Goal: Task Accomplishment & Management: Use online tool/utility

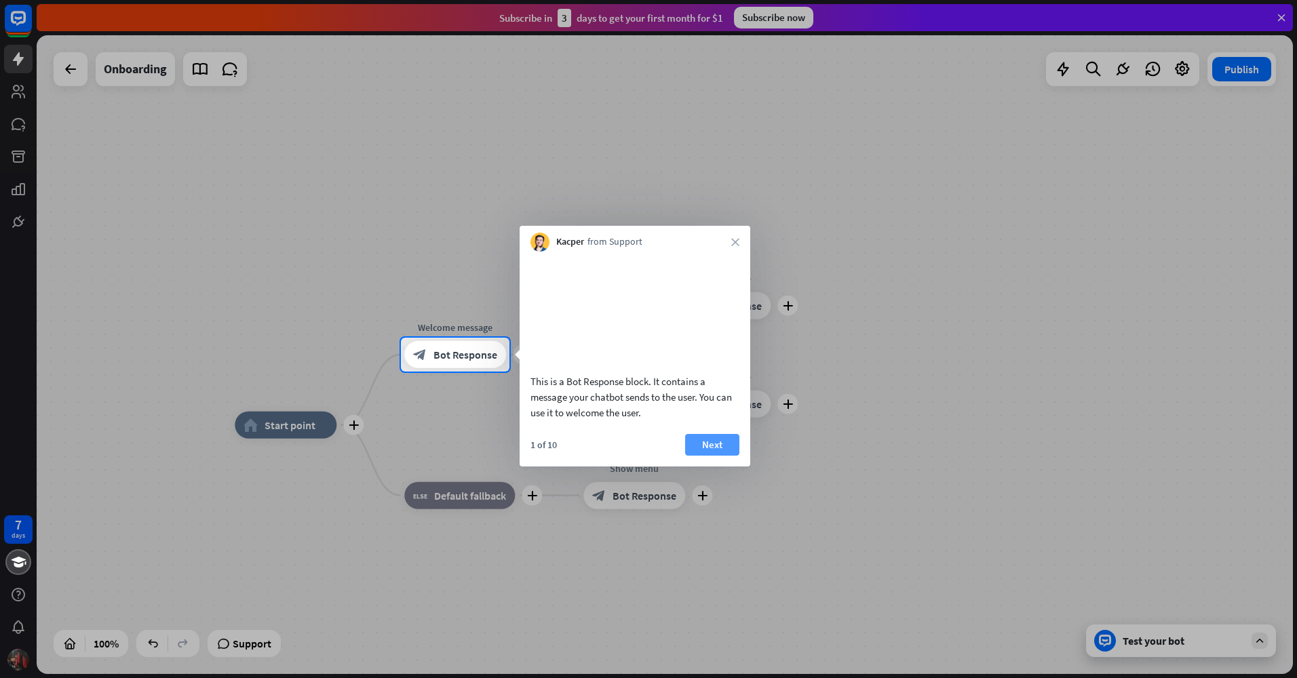
click at [710, 456] on button "Next" at bounding box center [712, 445] width 54 height 22
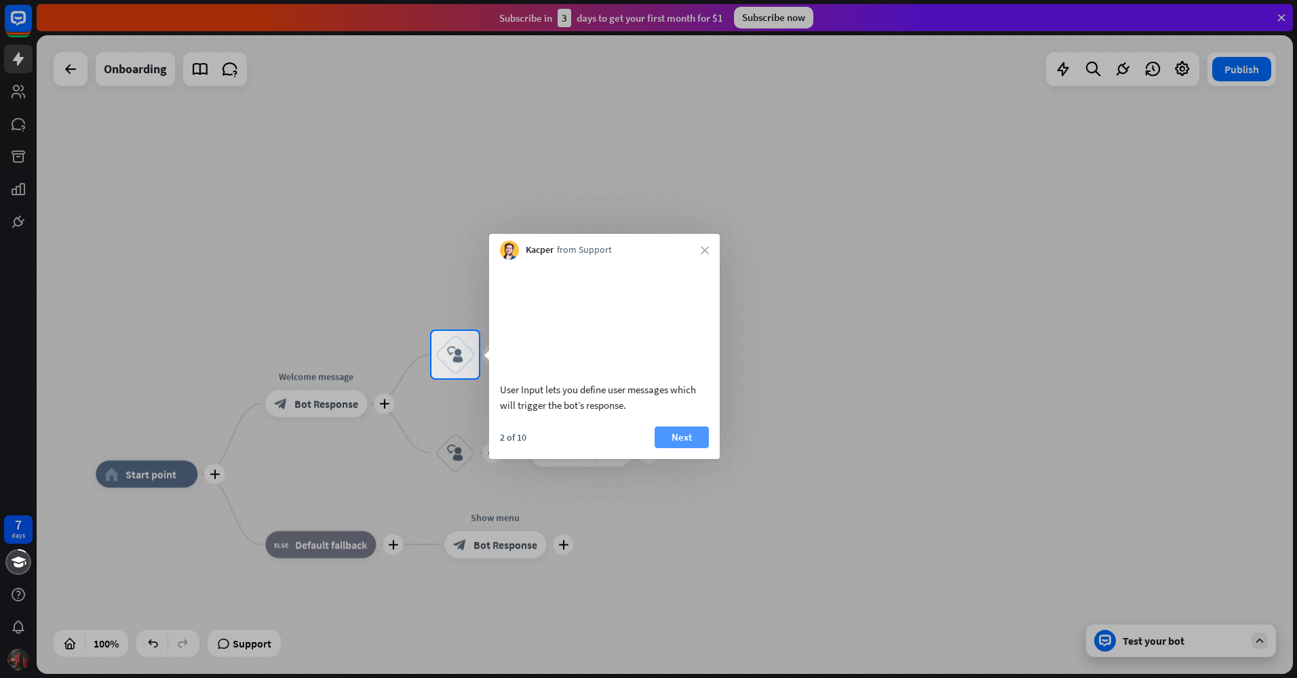
click at [689, 448] on button "Next" at bounding box center [682, 438] width 54 height 22
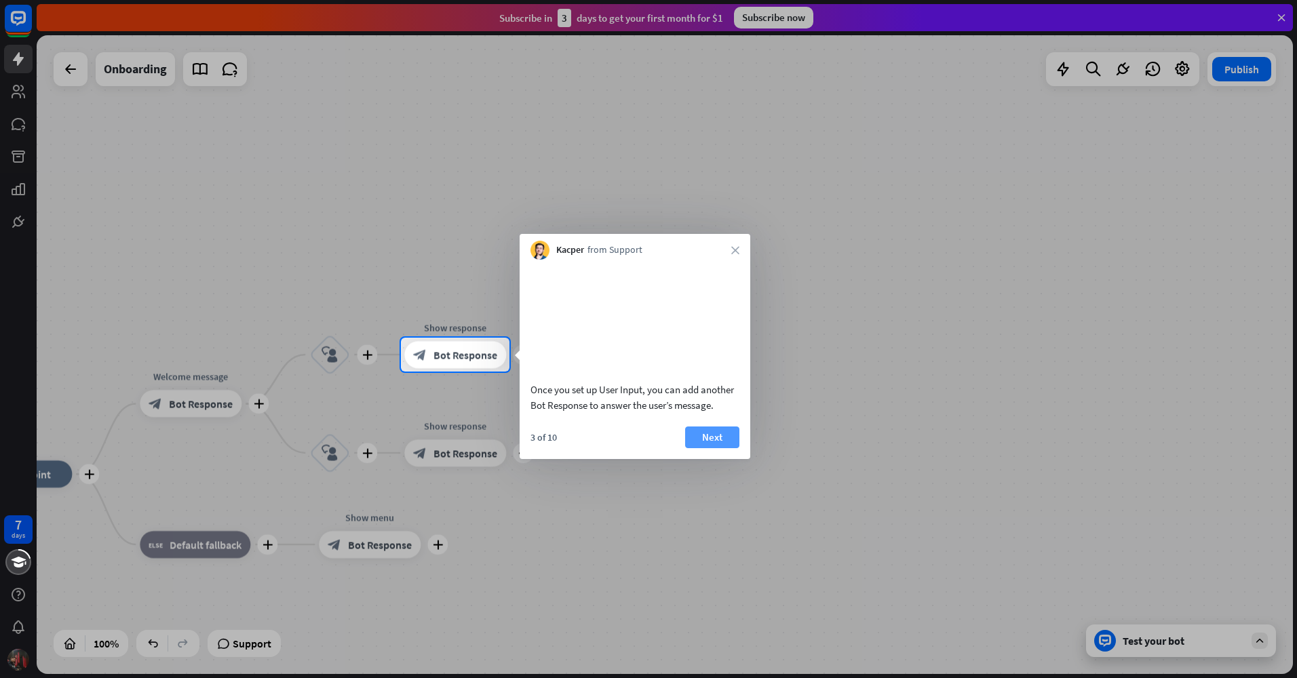
click at [719, 448] on button "Next" at bounding box center [712, 438] width 54 height 22
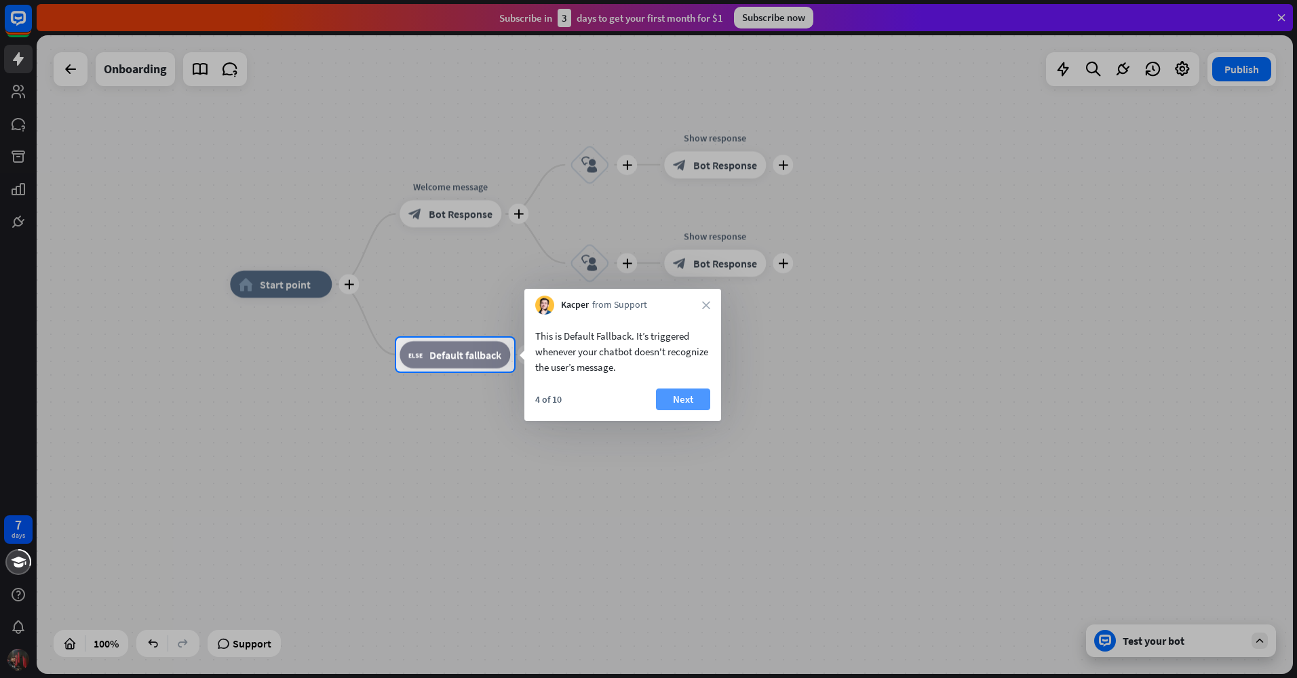
click at [689, 391] on button "Next" at bounding box center [683, 400] width 54 height 22
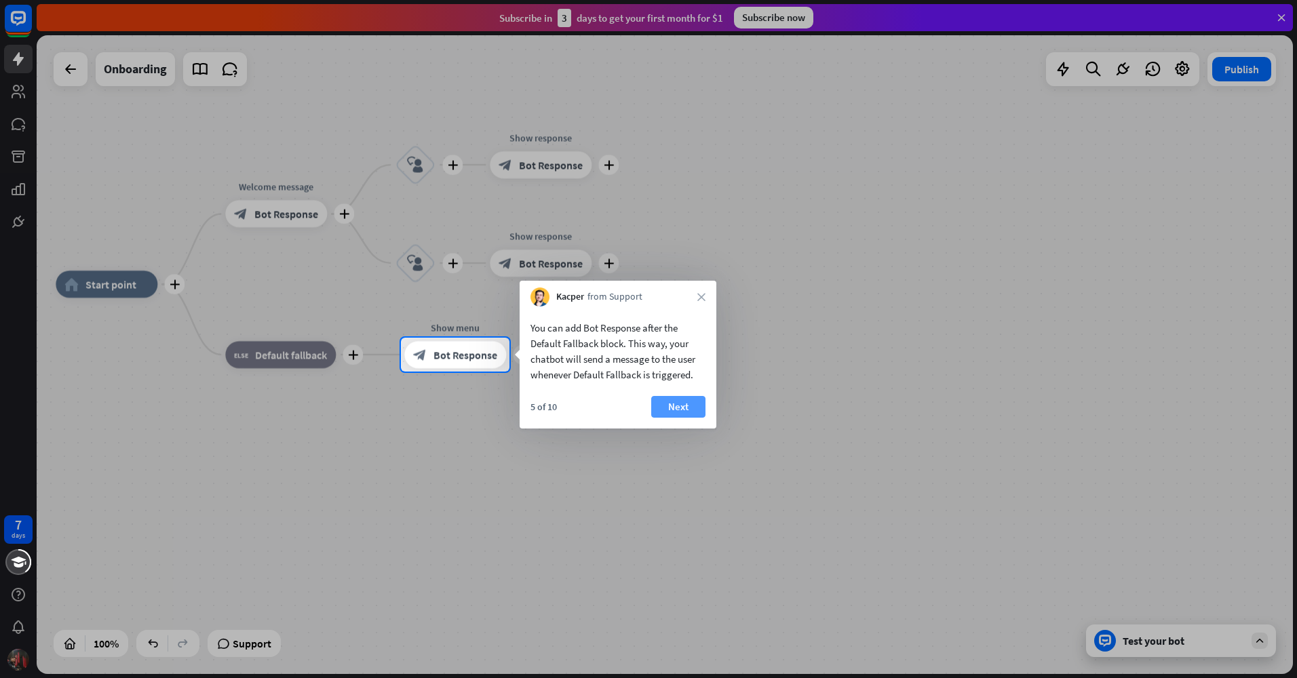
click at [687, 399] on button "Next" at bounding box center [678, 407] width 54 height 22
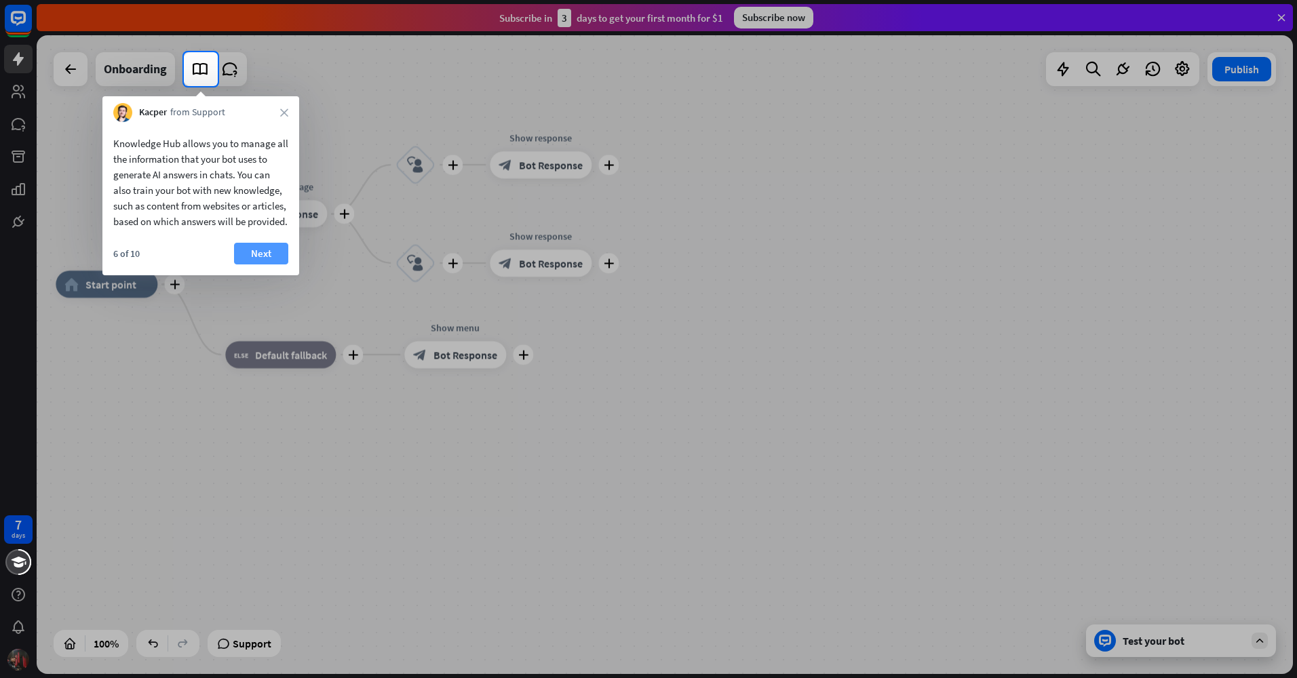
click at [264, 263] on button "Next" at bounding box center [261, 254] width 54 height 22
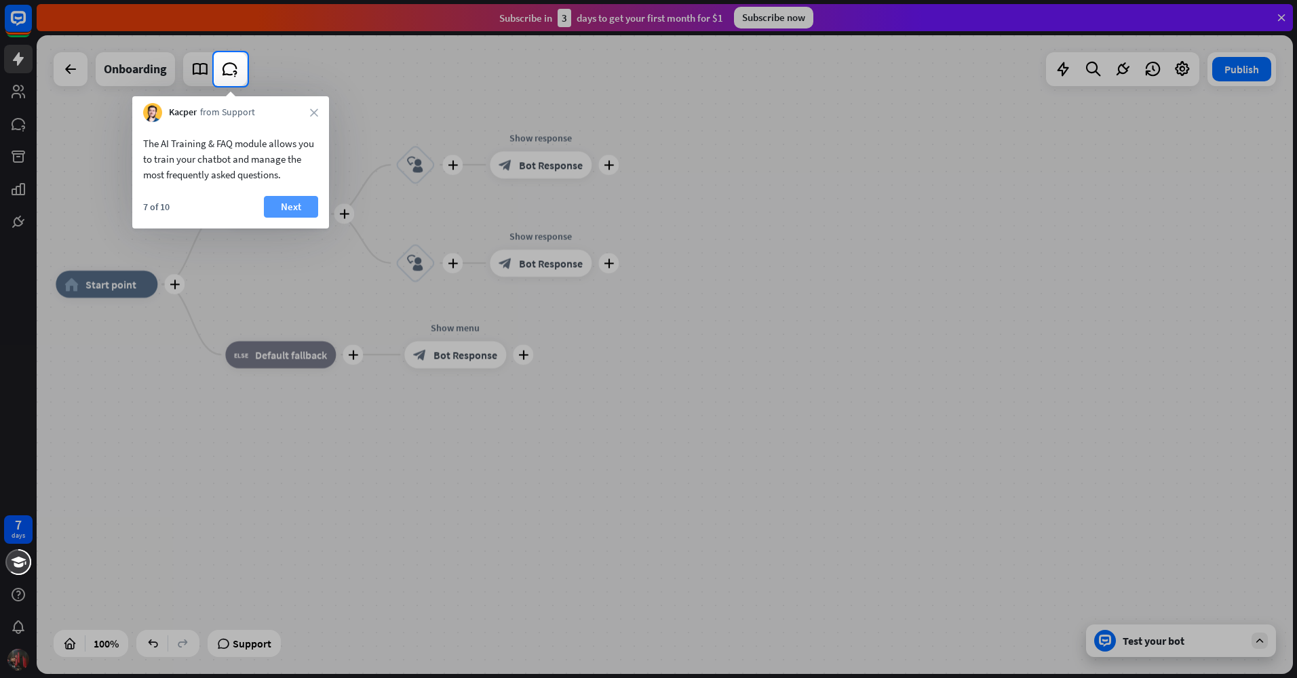
click at [290, 209] on button "Next" at bounding box center [291, 207] width 54 height 22
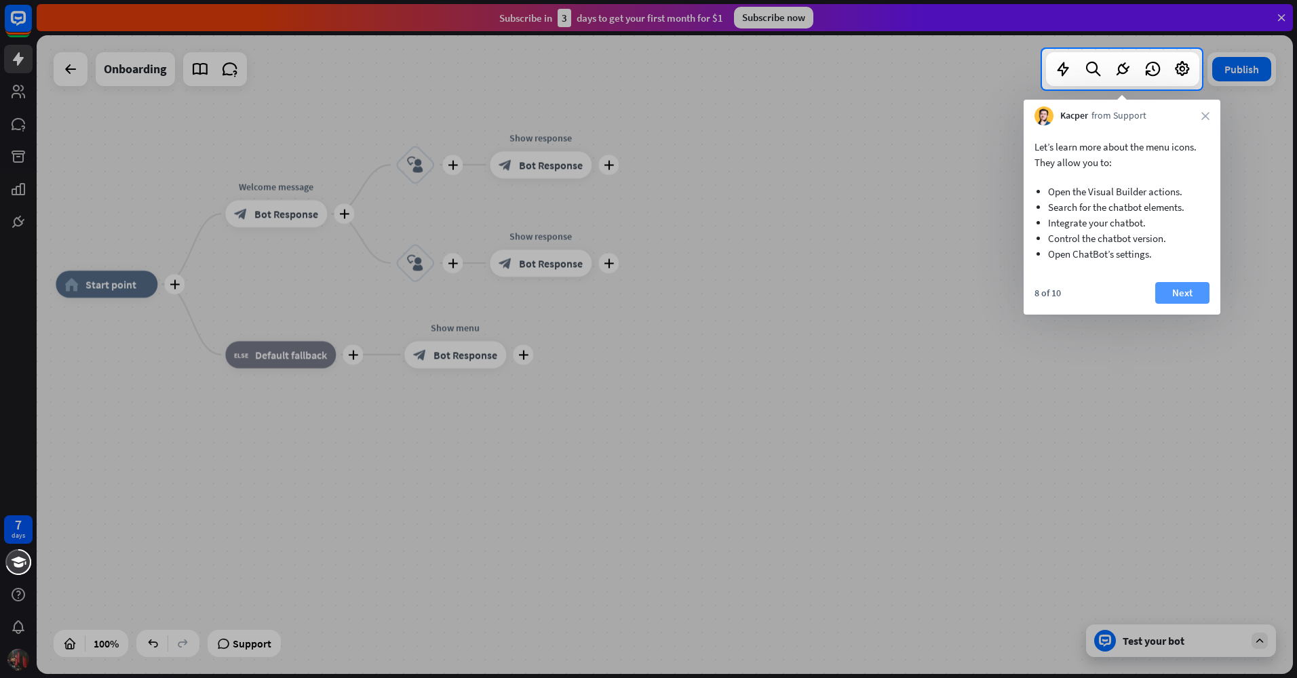
click at [1169, 292] on button "Next" at bounding box center [1182, 293] width 54 height 22
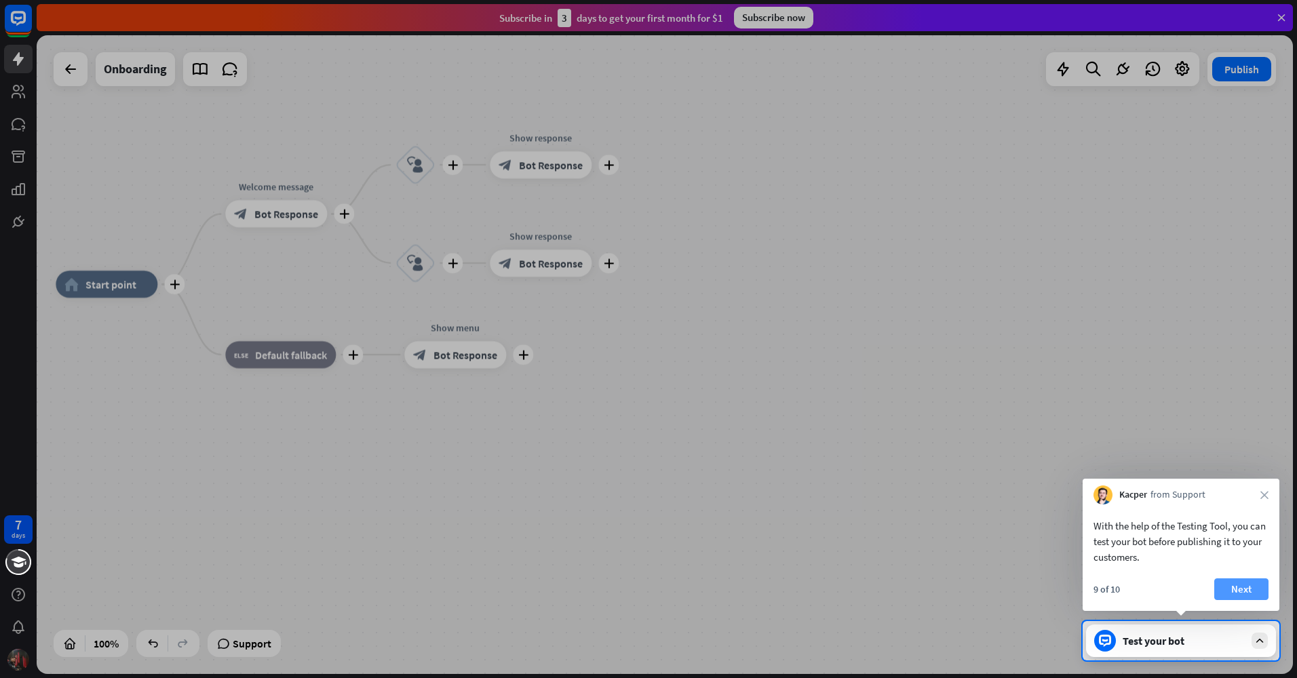
click at [1233, 586] on button "Next" at bounding box center [1242, 590] width 54 height 22
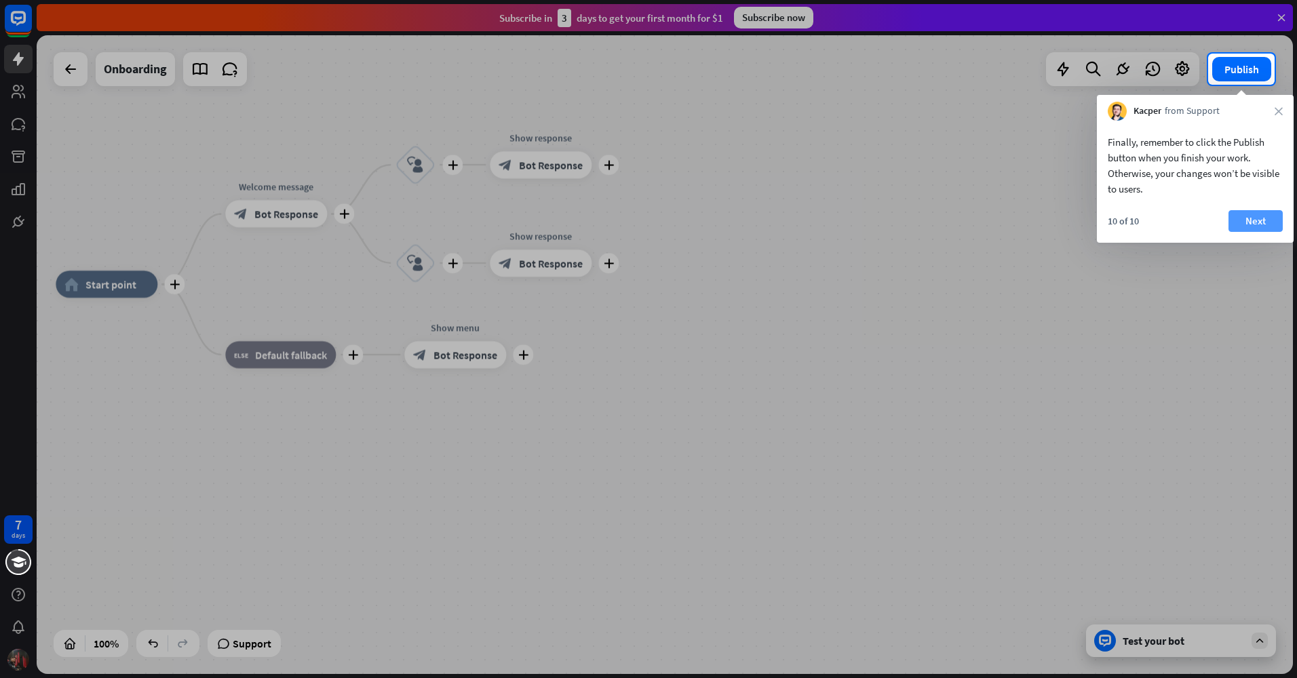
click at [1238, 222] on button "Next" at bounding box center [1256, 221] width 54 height 22
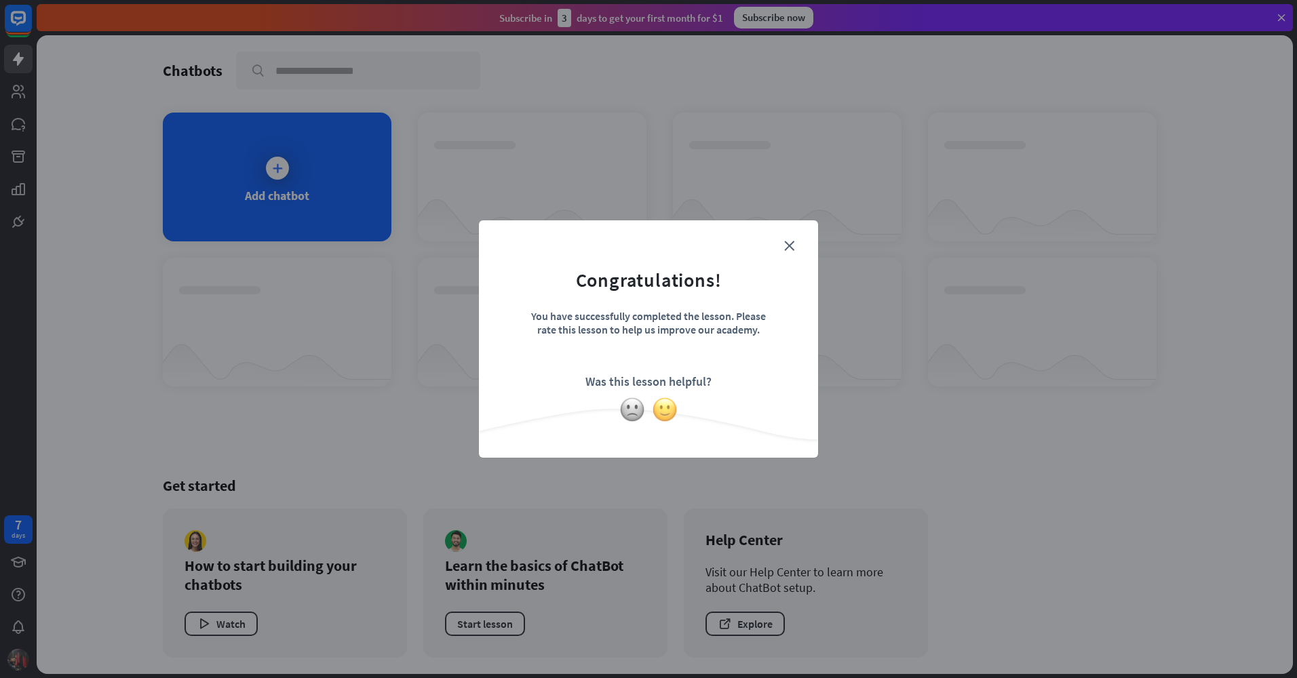
click at [655, 410] on img at bounding box center [665, 410] width 26 height 26
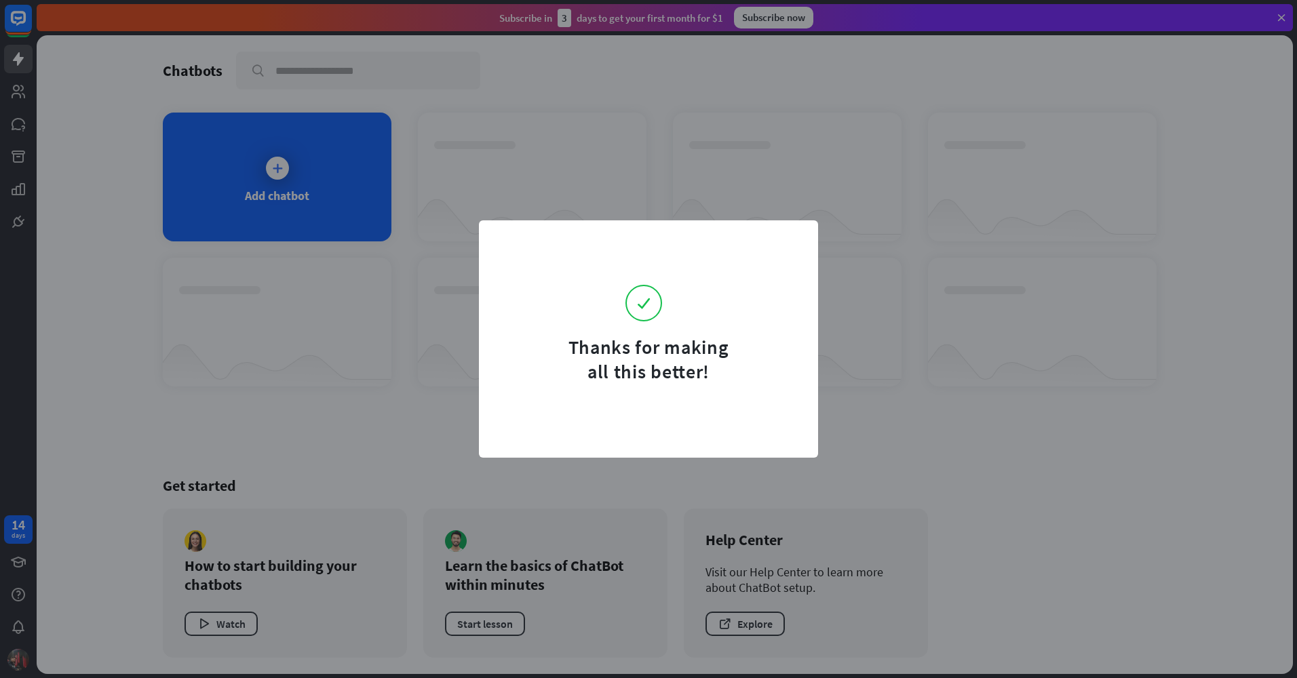
click at [789, 254] on form "Thanks for making all this better!" at bounding box center [648, 310] width 305 height 147
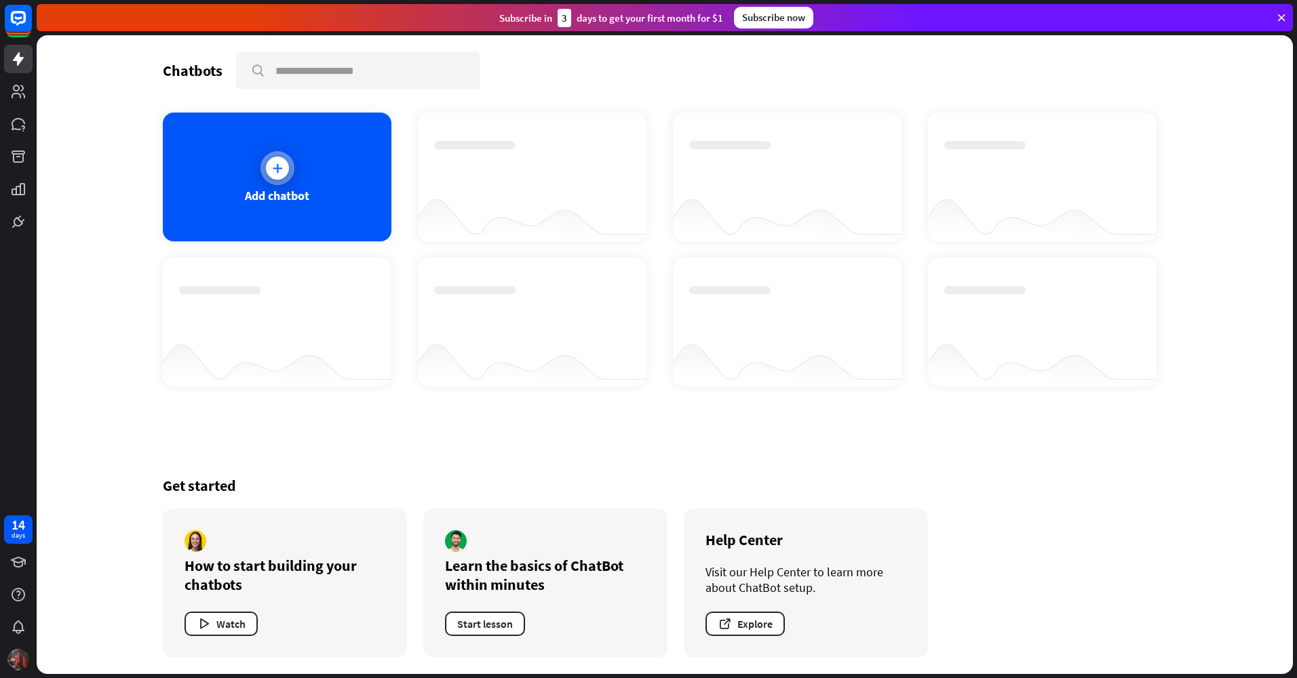
click at [321, 148] on div "Add chatbot" at bounding box center [277, 177] width 229 height 129
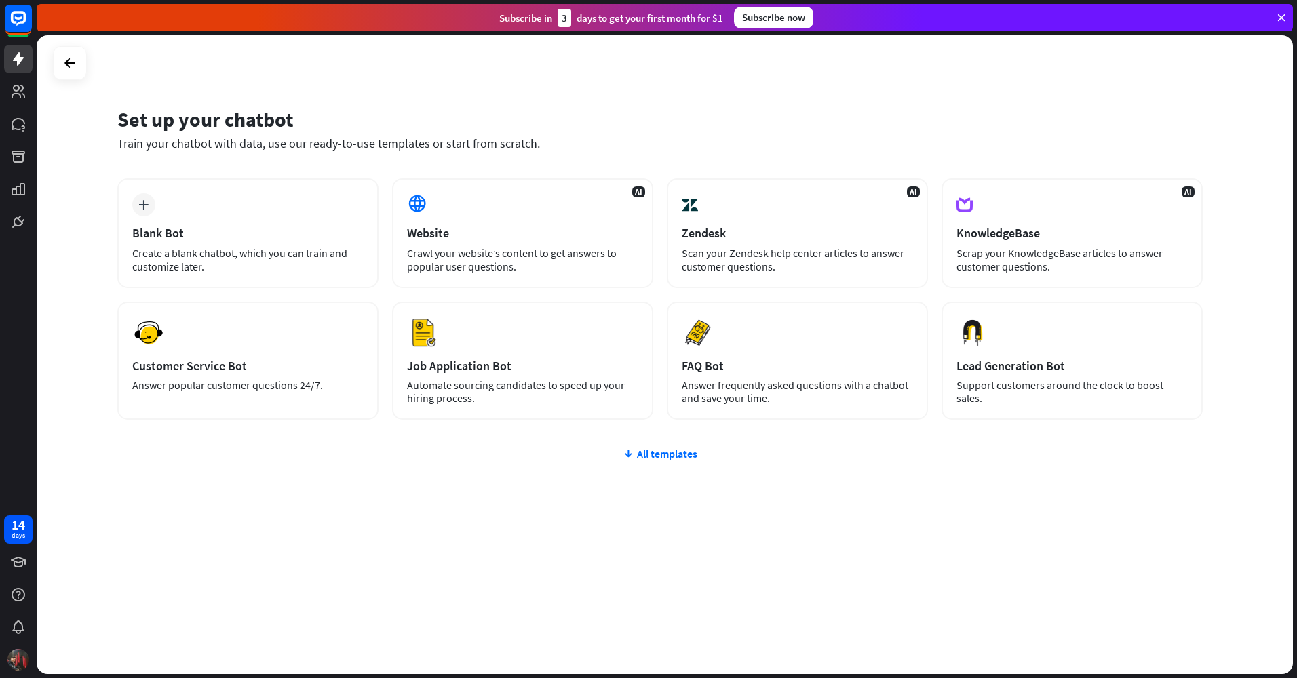
click at [645, 463] on div "plus Blank Bot Create a blank chatbot, which you can train and customize later.…" at bounding box center [660, 380] width 1086 height 404
click at [645, 454] on div "All templates" at bounding box center [660, 454] width 1086 height 14
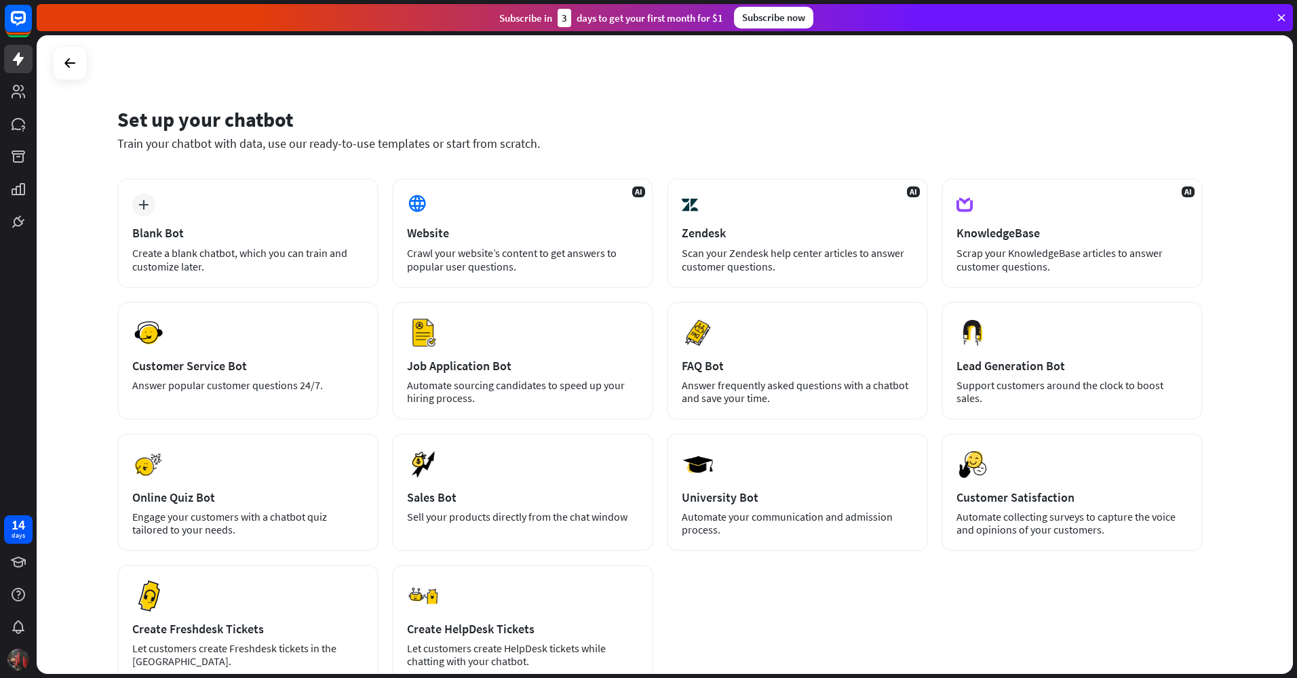
scroll to position [104, 0]
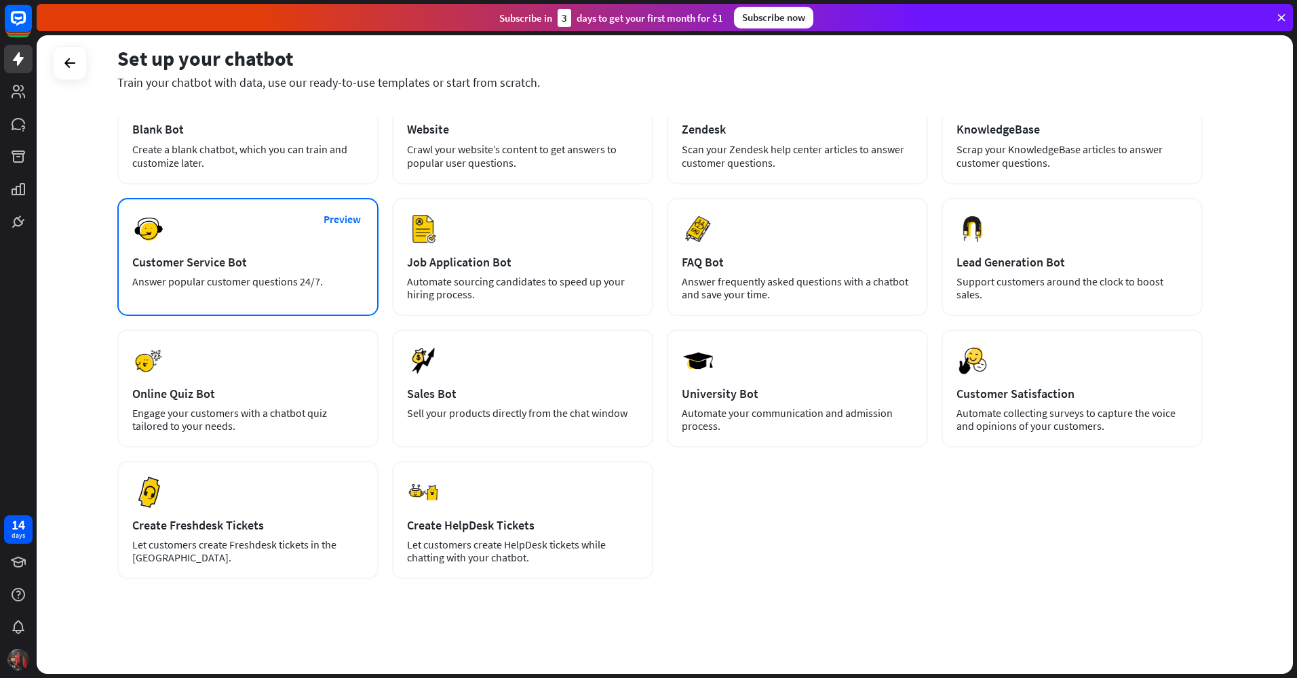
click at [309, 252] on div "Preview Customer Service Bot Answer popular customer questions 24/7." at bounding box center [247, 257] width 261 height 118
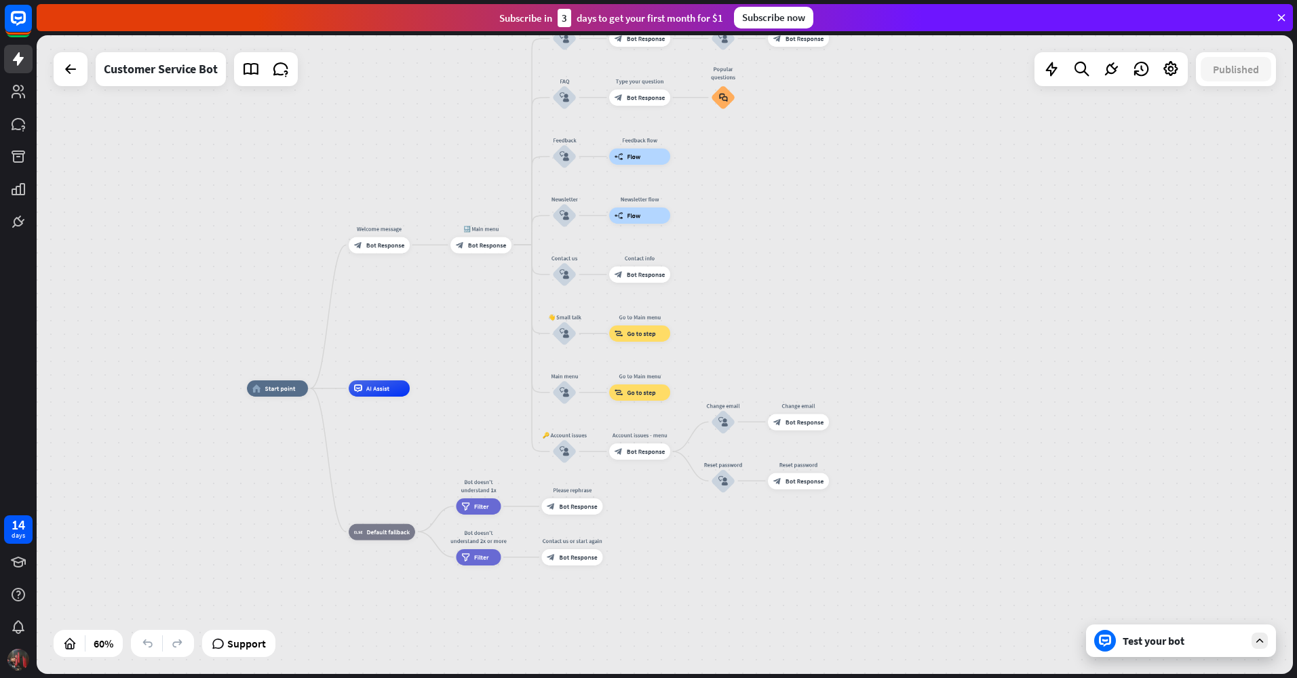
drag, startPoint x: 801, startPoint y: 101, endPoint x: 687, endPoint y: 186, distance: 141.5
click at [687, 186] on div "home_2 Start point Welcome message block_bot_response Bot Response 🔙 Main menu …" at bounding box center [665, 354] width 1257 height 639
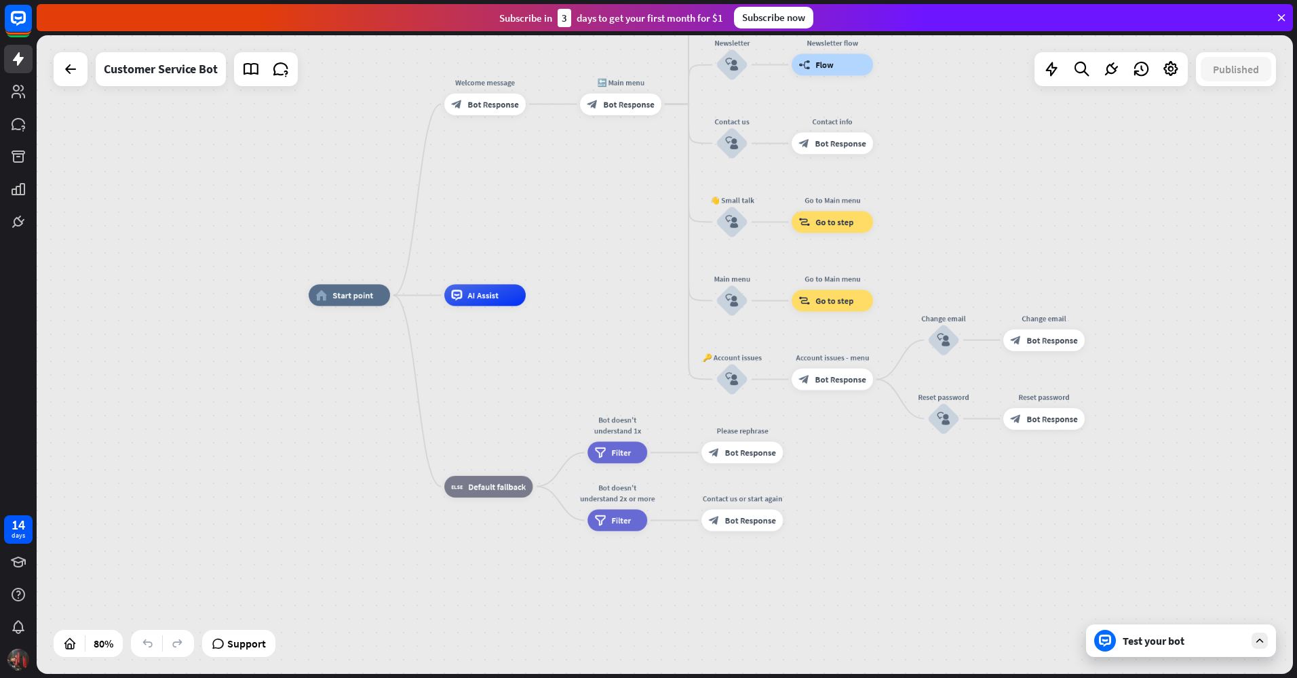
drag, startPoint x: 463, startPoint y: 349, endPoint x: 682, endPoint y: 194, distance: 267.7
click at [682, 194] on div "home_2 Start point Welcome message block_bot_response Bot Response 🔙 Main menu …" at bounding box center [665, 354] width 1257 height 639
click at [491, 115] on div "block_bot_response Bot Response" at bounding box center [484, 104] width 81 height 22
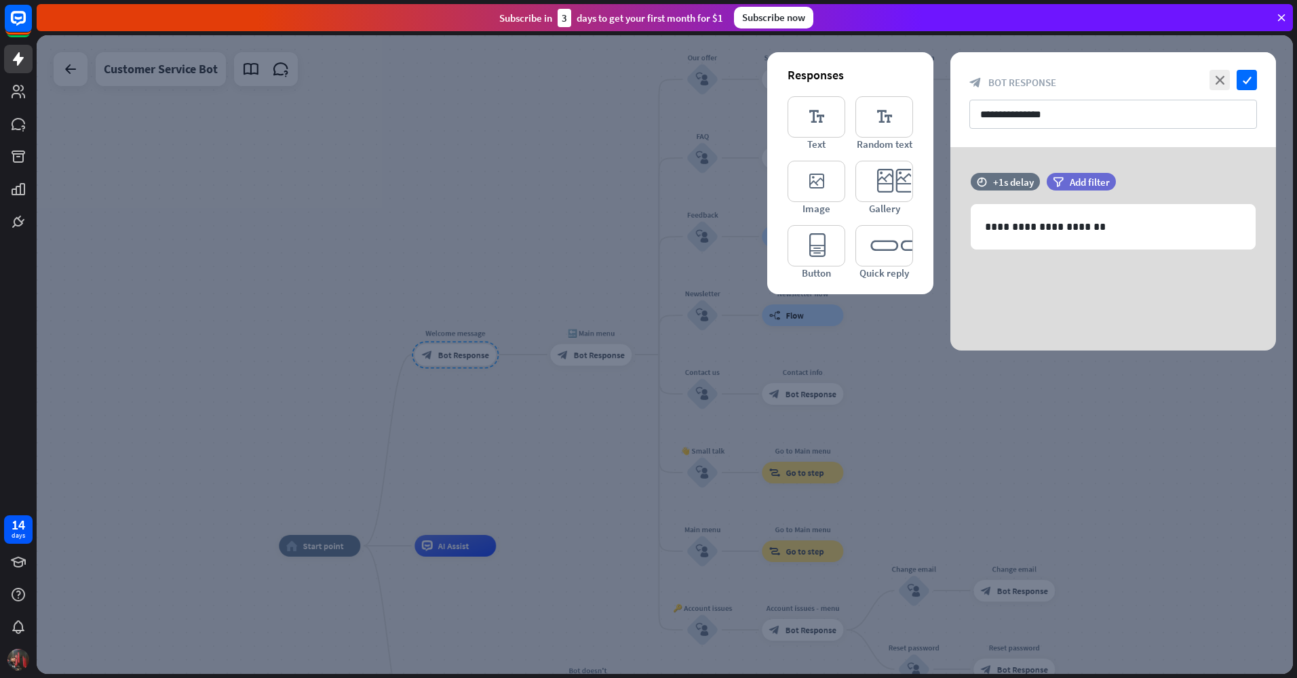
click at [446, 218] on div at bounding box center [665, 354] width 1257 height 639
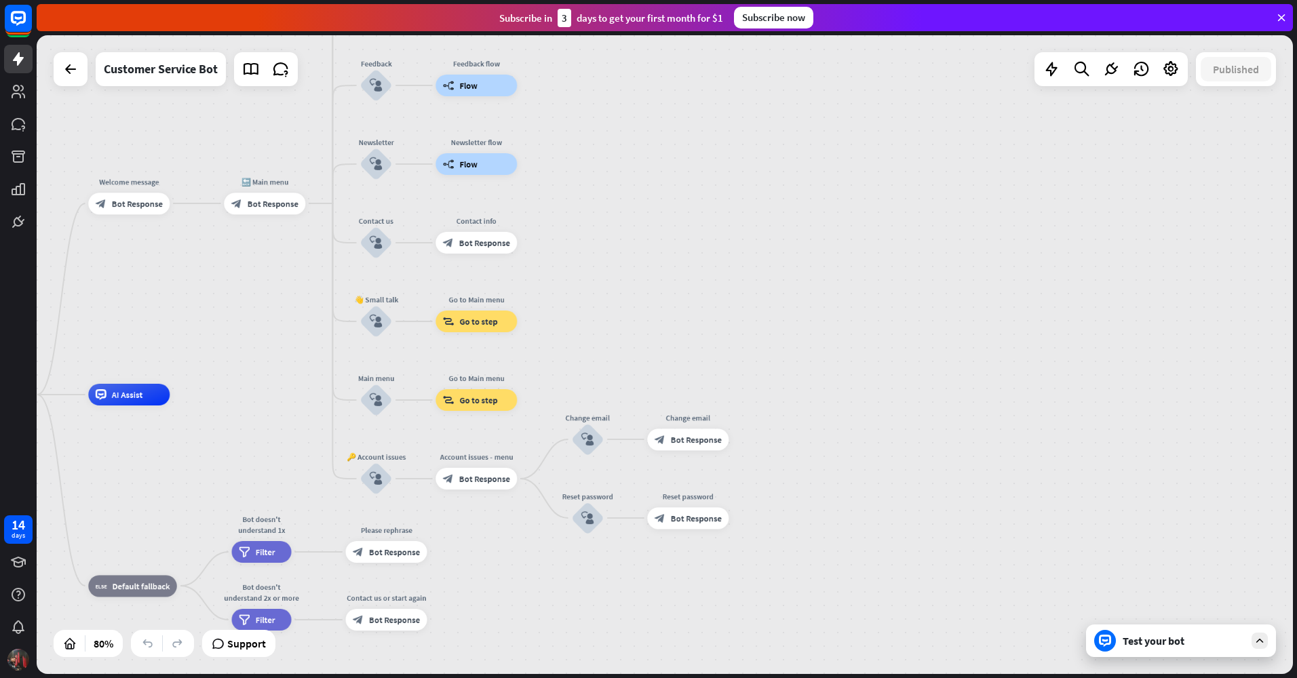
drag, startPoint x: 997, startPoint y: 245, endPoint x: 671, endPoint y: 93, distance: 360.0
click at [671, 93] on div "home_2 Start point Welcome message block_bot_response Bot Response 🔙 Main menu …" at bounding box center [665, 354] width 1257 height 639
click at [1230, 629] on div "Test your bot" at bounding box center [1181, 641] width 190 height 33
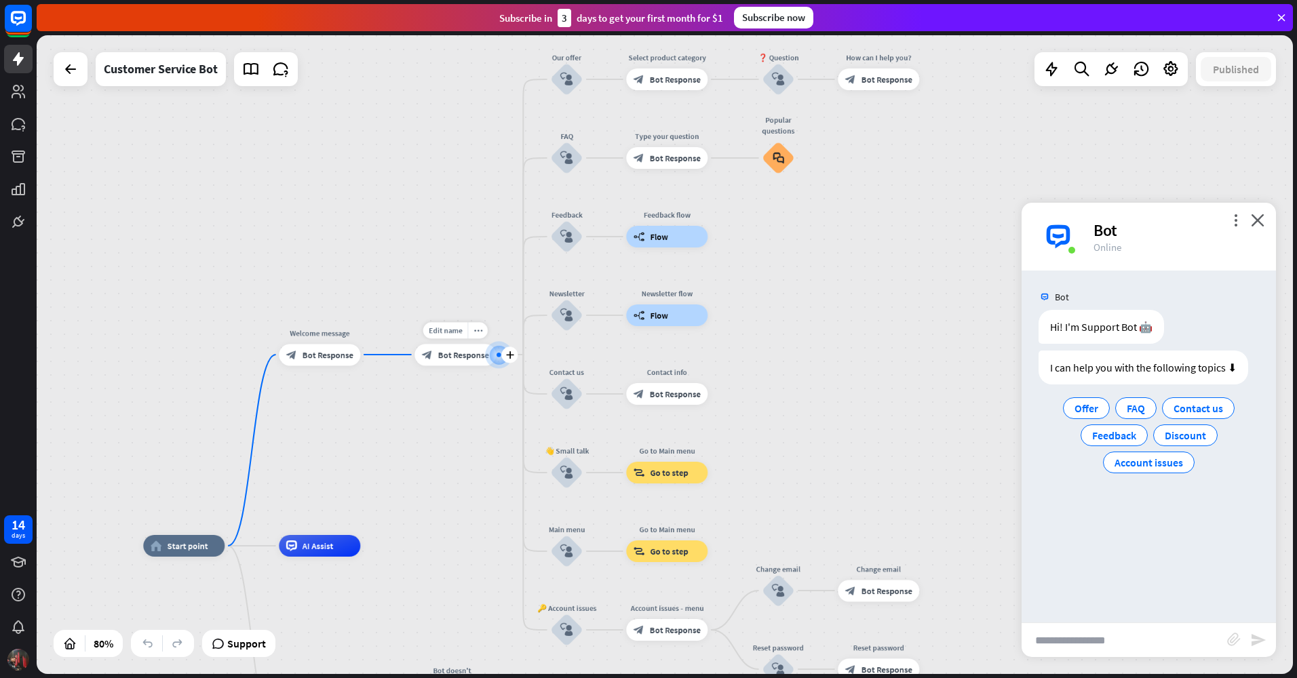
click at [446, 353] on span "Bot Response" at bounding box center [463, 354] width 51 height 11
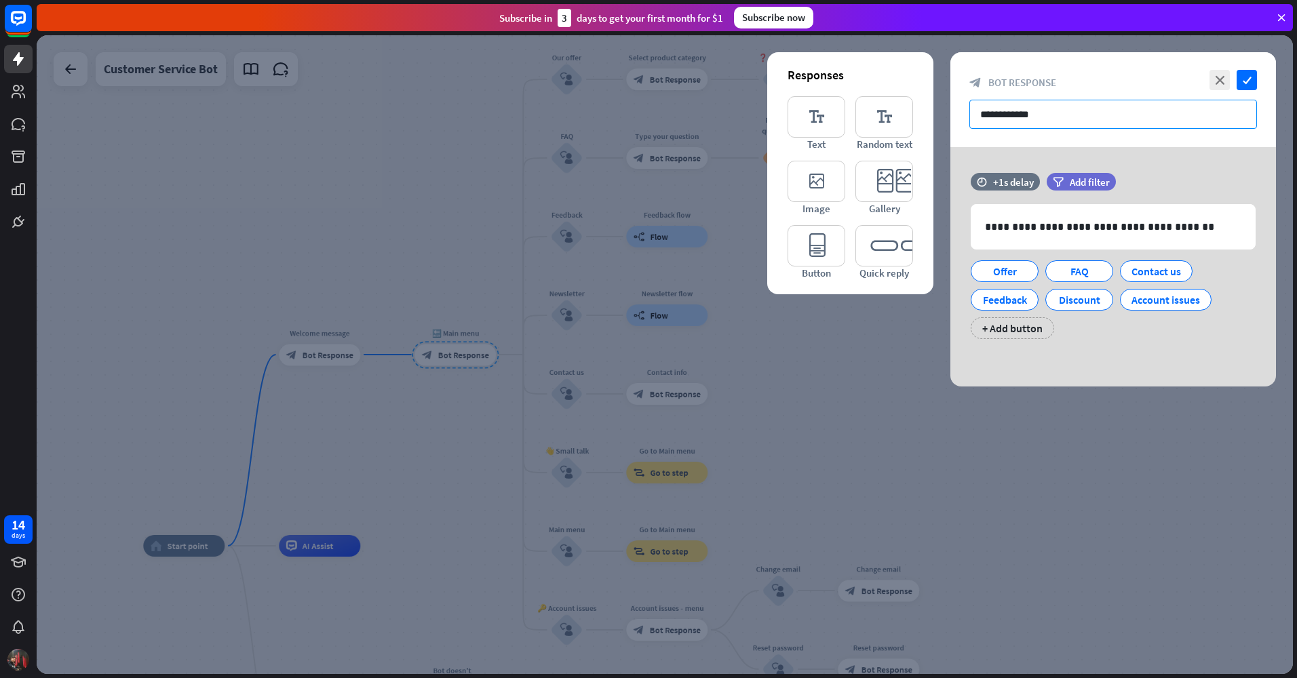
drag, startPoint x: 1057, startPoint y: 117, endPoint x: 1043, endPoint y: 122, distance: 15.0
click at [1043, 122] on input "**********" at bounding box center [1114, 114] width 288 height 29
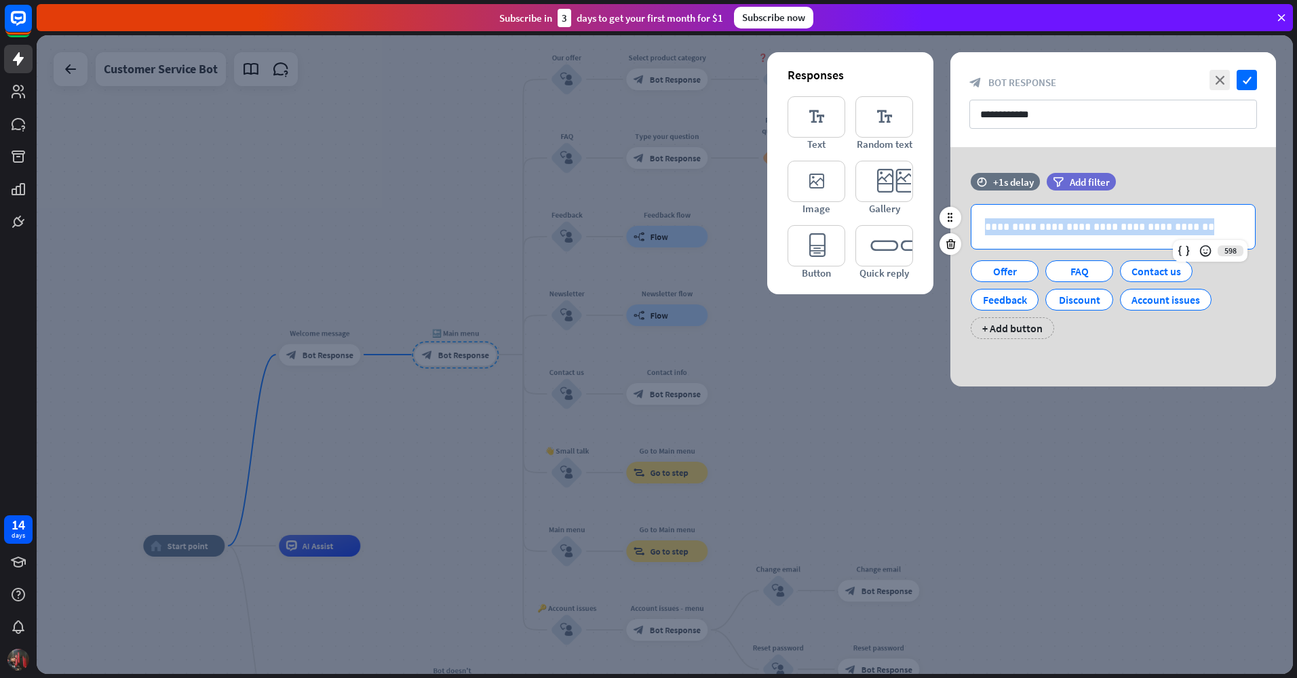
drag, startPoint x: 1180, startPoint y: 221, endPoint x: 981, endPoint y: 220, distance: 198.8
click at [981, 220] on div "**********" at bounding box center [1114, 227] width 284 height 44
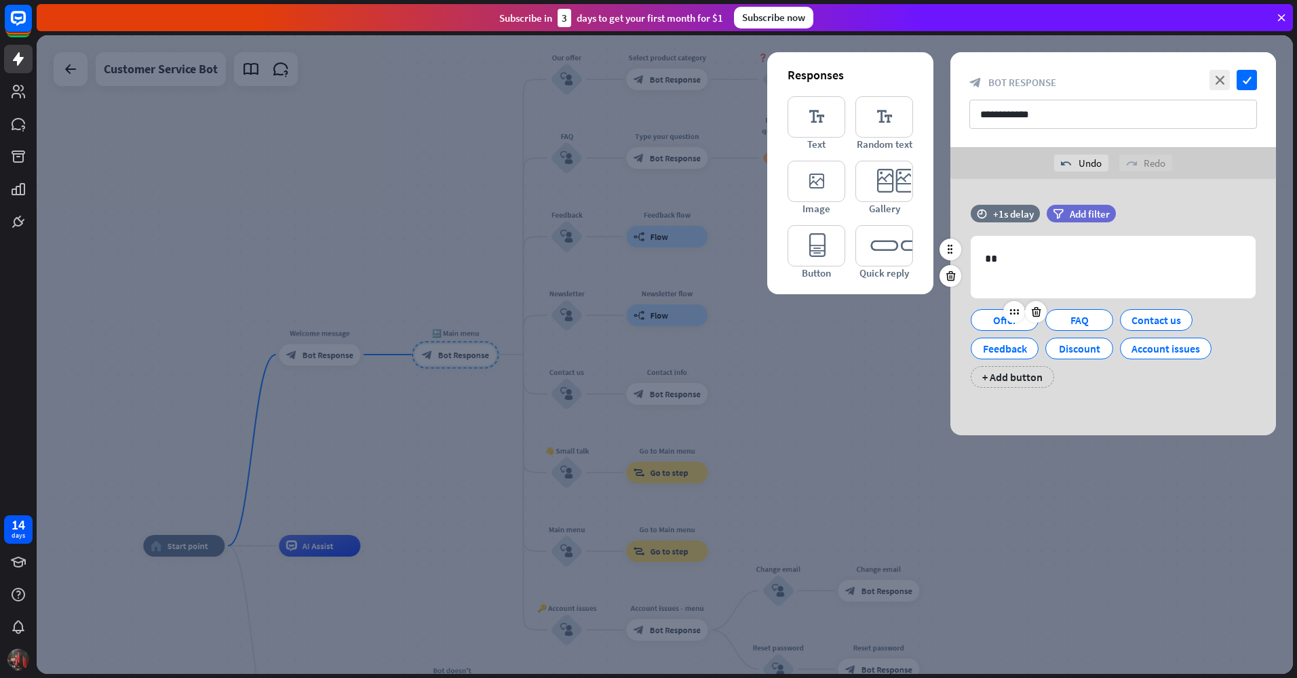
click at [1002, 324] on div "Offer" at bounding box center [1004, 320] width 45 height 20
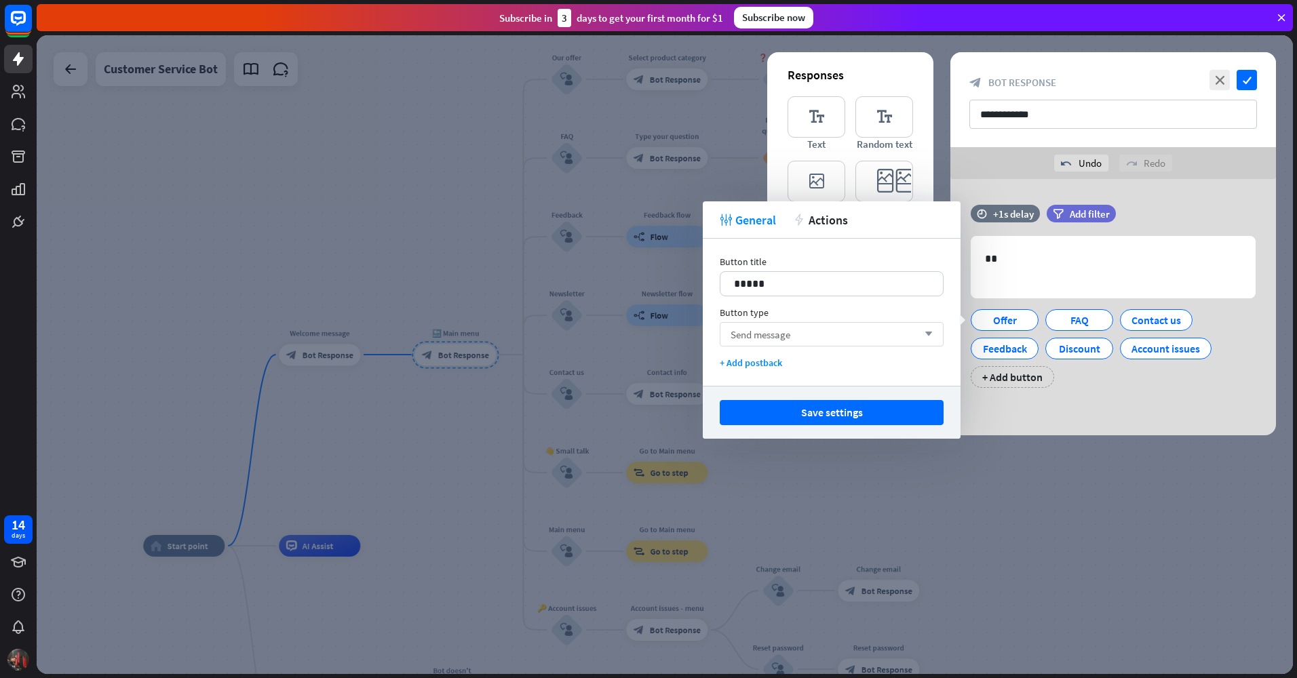
click at [788, 340] on span "Send message" at bounding box center [761, 334] width 60 height 13
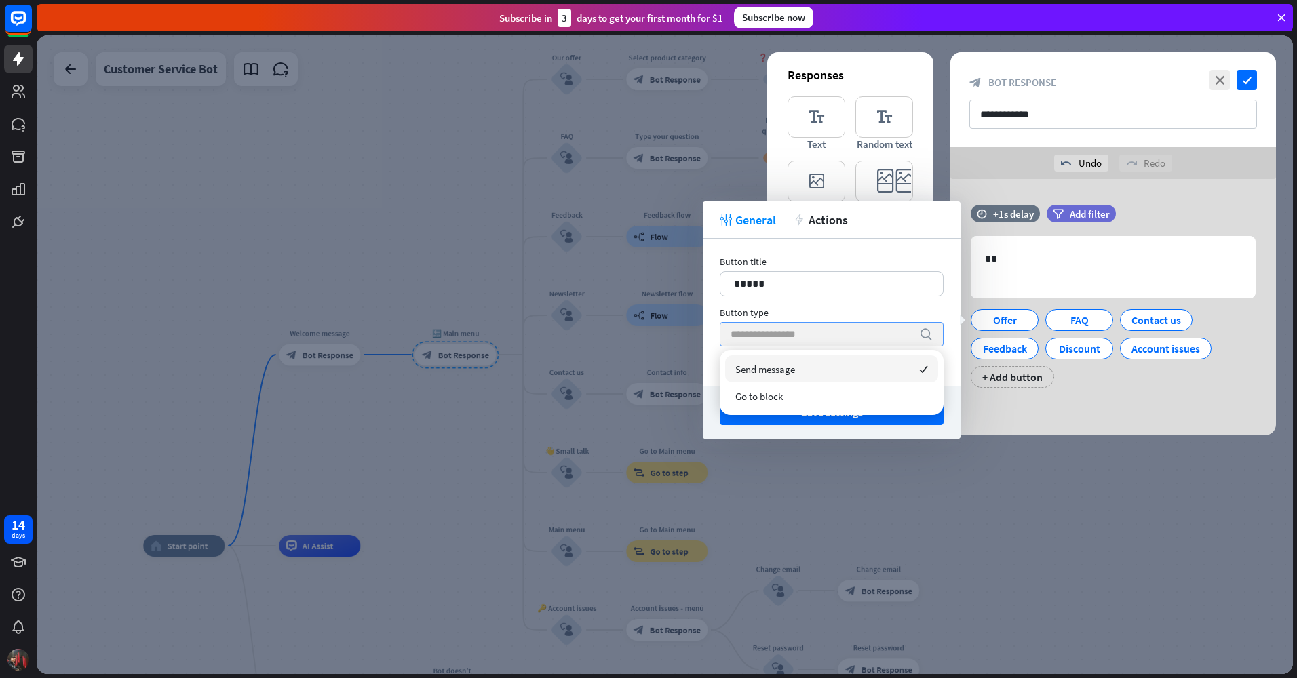
click at [788, 334] on input "search" at bounding box center [822, 334] width 182 height 23
click at [927, 486] on div at bounding box center [665, 354] width 1257 height 639
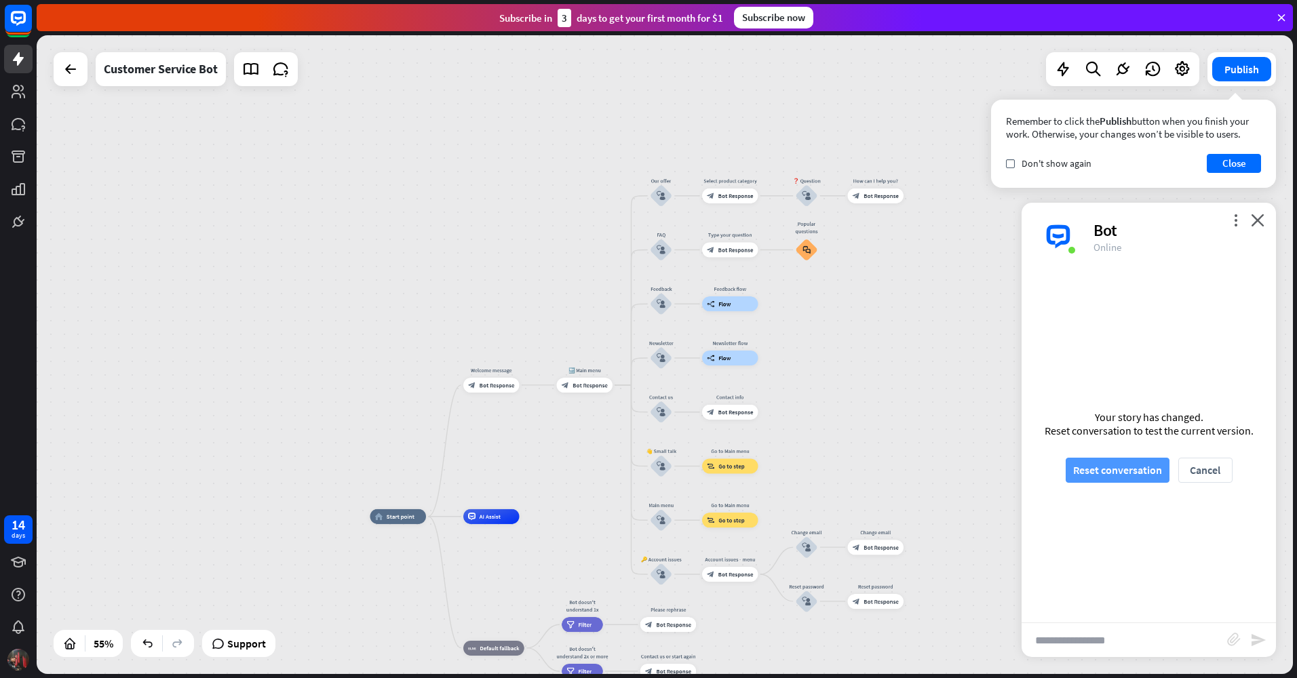
click at [1140, 465] on button "Reset conversation" at bounding box center [1118, 470] width 104 height 25
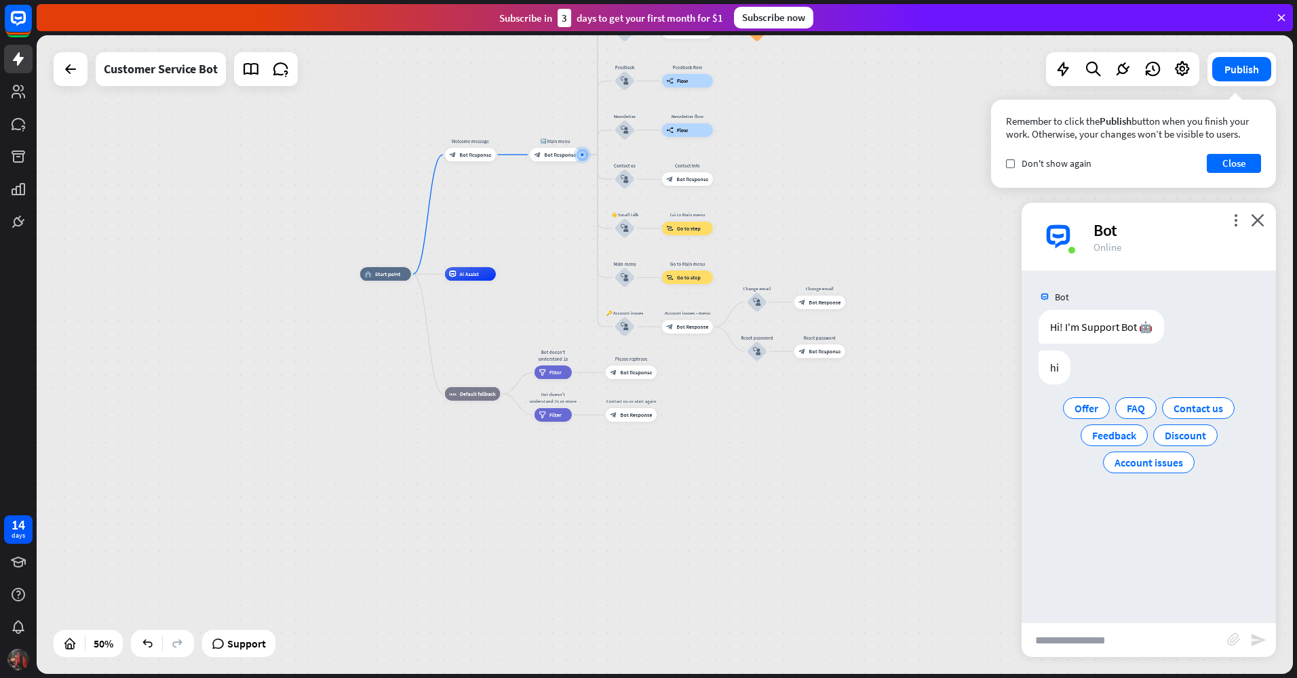
drag, startPoint x: 771, startPoint y: 557, endPoint x: 863, endPoint y: 378, distance: 201.5
click at [863, 378] on div "home_2 Start point Welcome message block_bot_response Bot Response 🔙 Main menu …" at bounding box center [674, 434] width 628 height 320
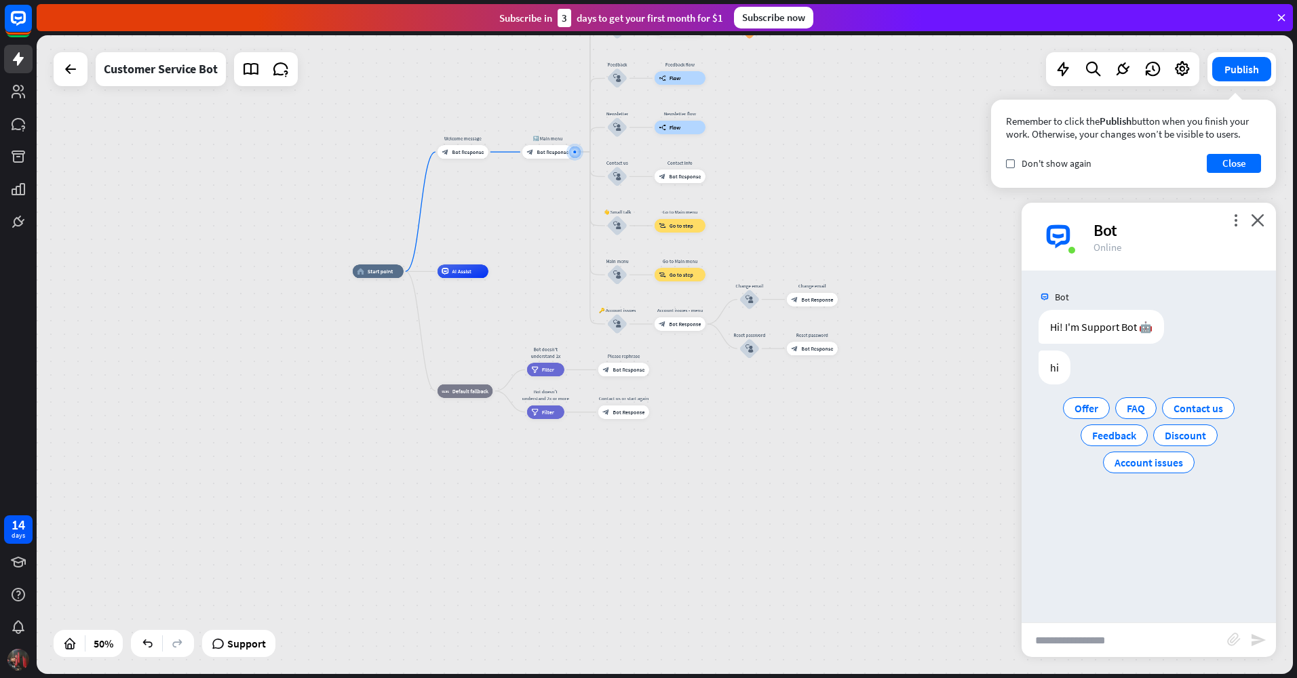
click at [951, 227] on div "home_2 Start point Welcome message block_bot_response Bot Response 🔙 Main menu …" at bounding box center [665, 354] width 1257 height 639
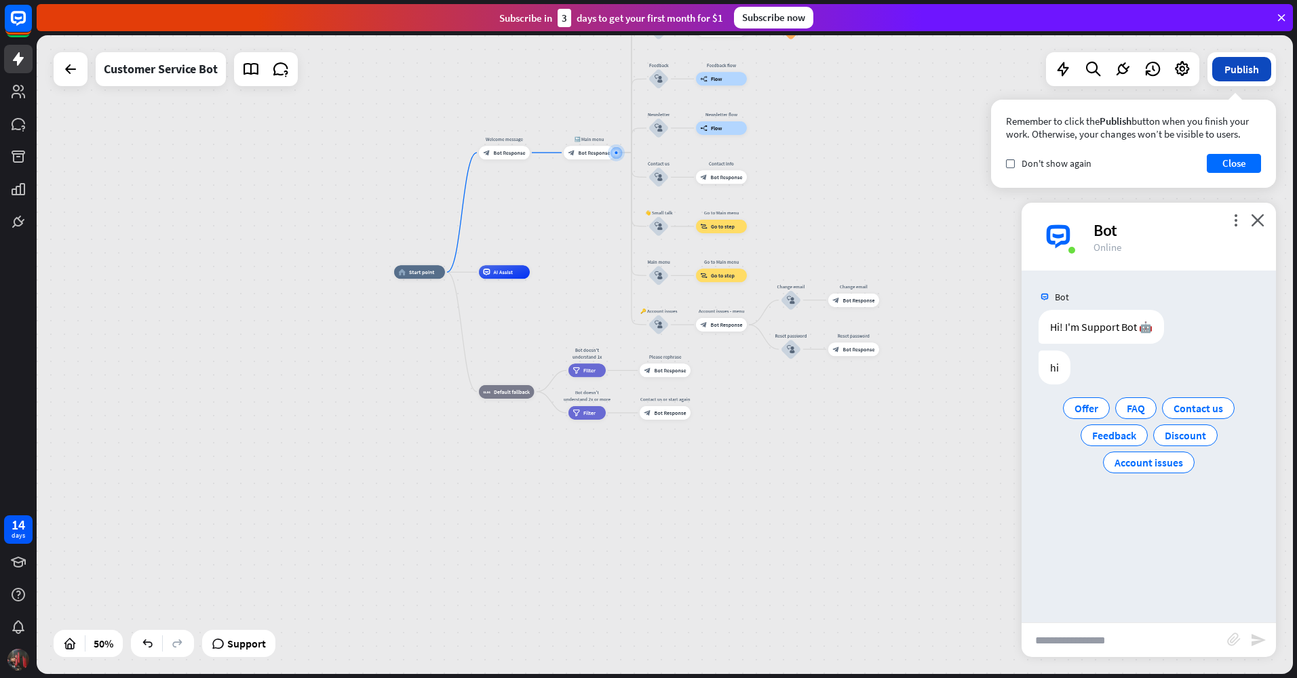
click at [1231, 72] on button "Publish" at bounding box center [1241, 69] width 59 height 24
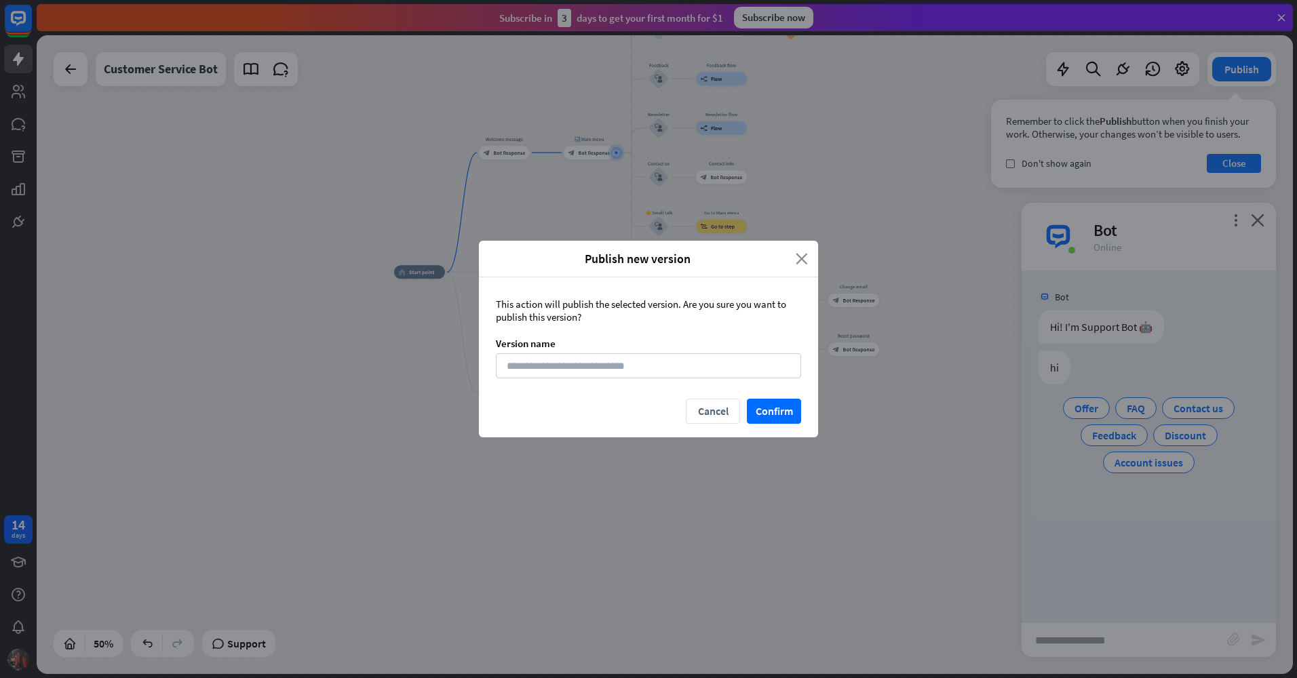
click at [805, 256] on icon "close" at bounding box center [802, 259] width 12 height 16
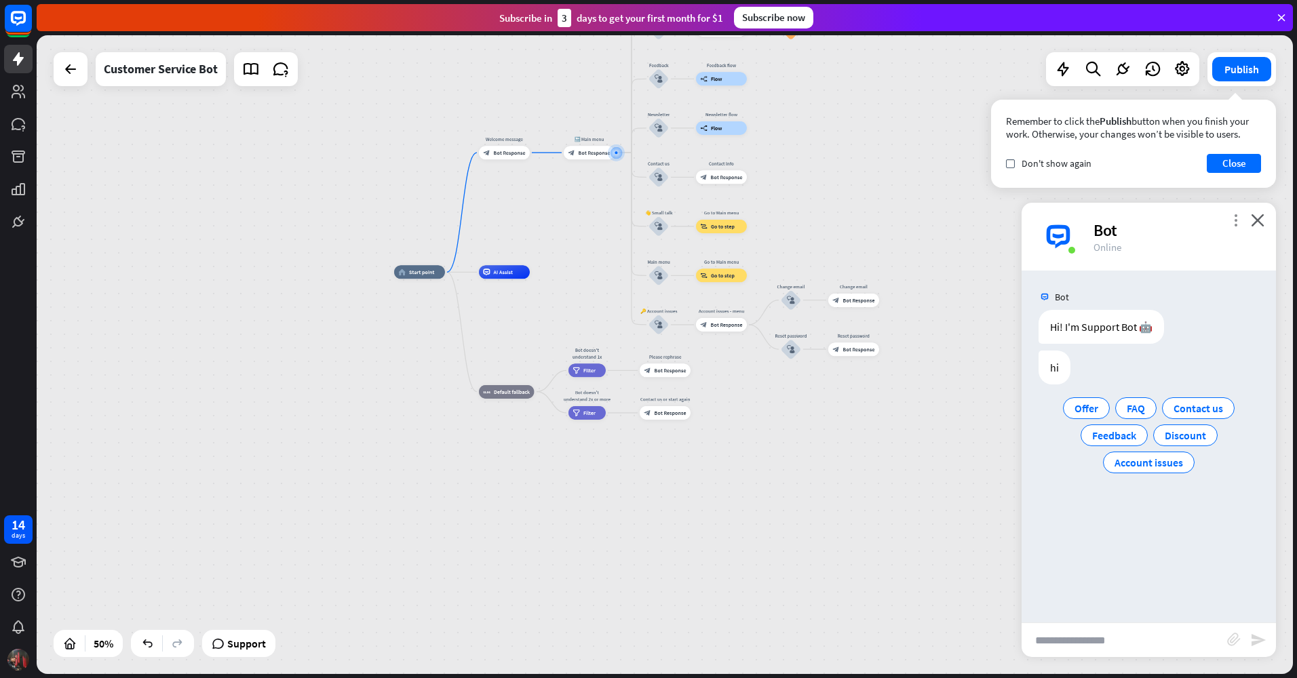
click at [1234, 216] on icon "more_vert" at bounding box center [1235, 220] width 13 height 13
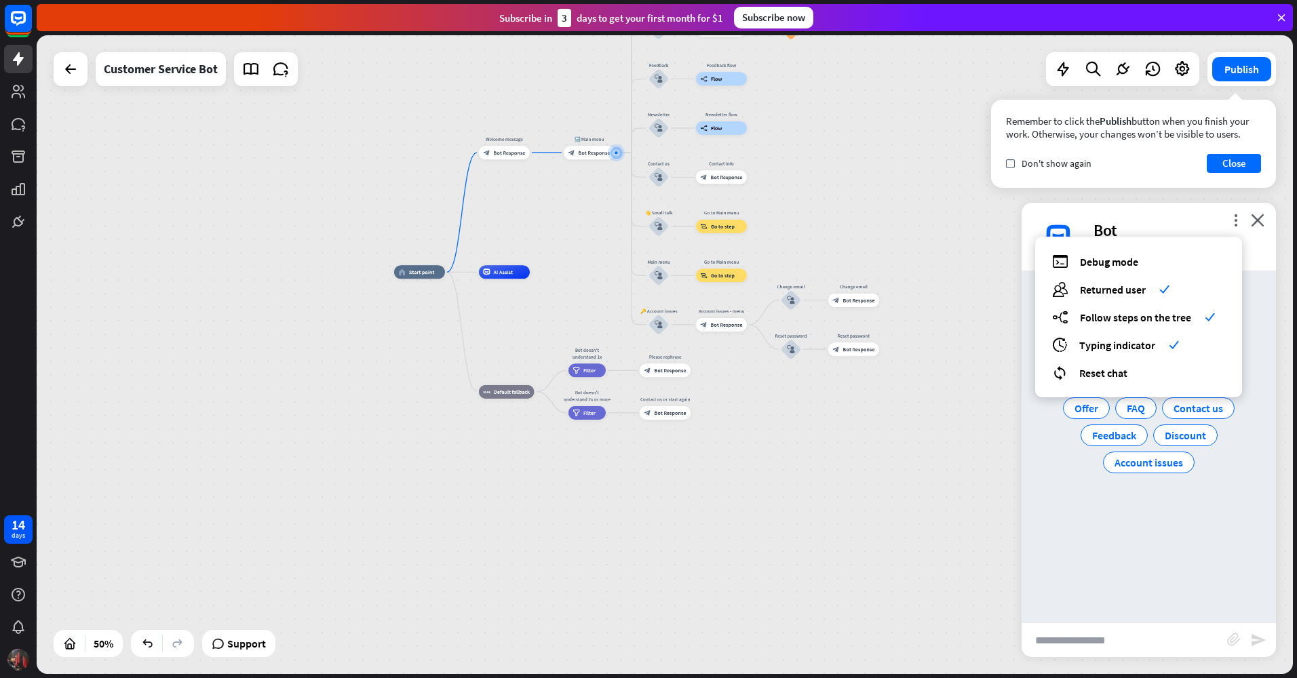
click at [987, 457] on div "home_2 Start point Welcome message block_bot_response Bot Response 🔙 Main menu …" at bounding box center [708, 432] width 628 height 320
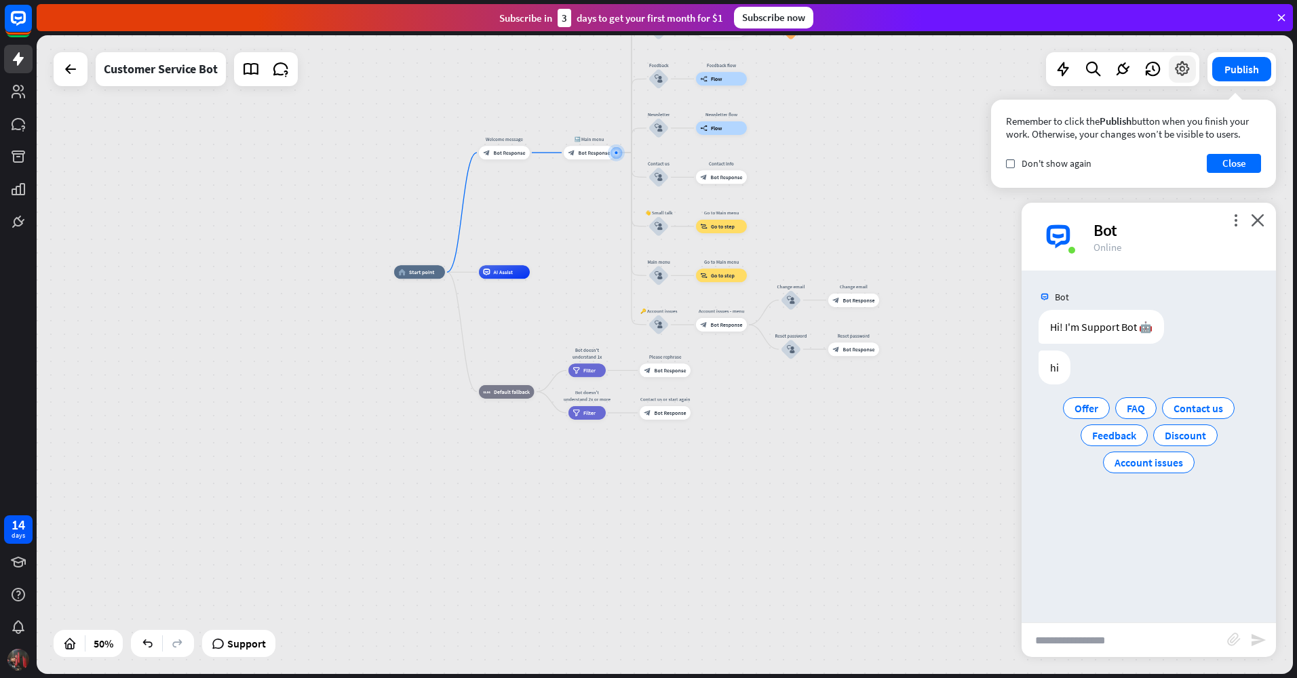
click at [1190, 70] on icon at bounding box center [1183, 69] width 18 height 18
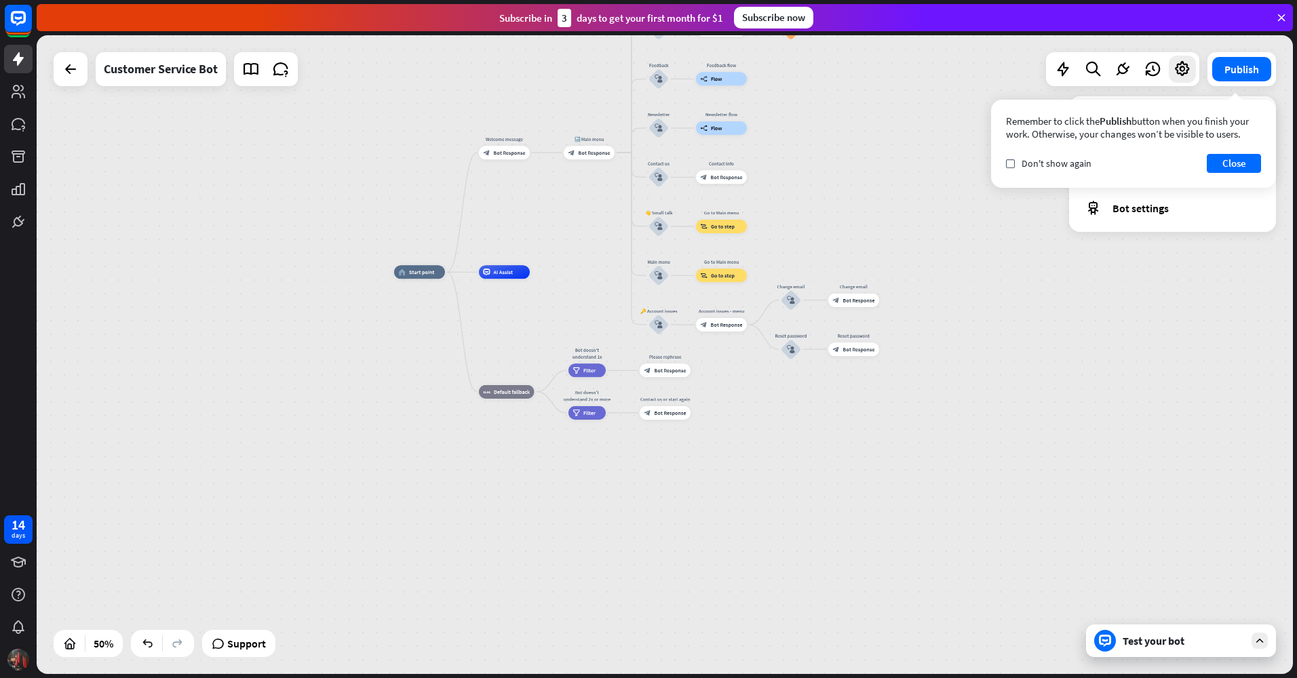
click at [1107, 155] on div "check Don't show again Close" at bounding box center [1133, 163] width 255 height 19
click at [1236, 154] on button "Close" at bounding box center [1234, 163] width 54 height 19
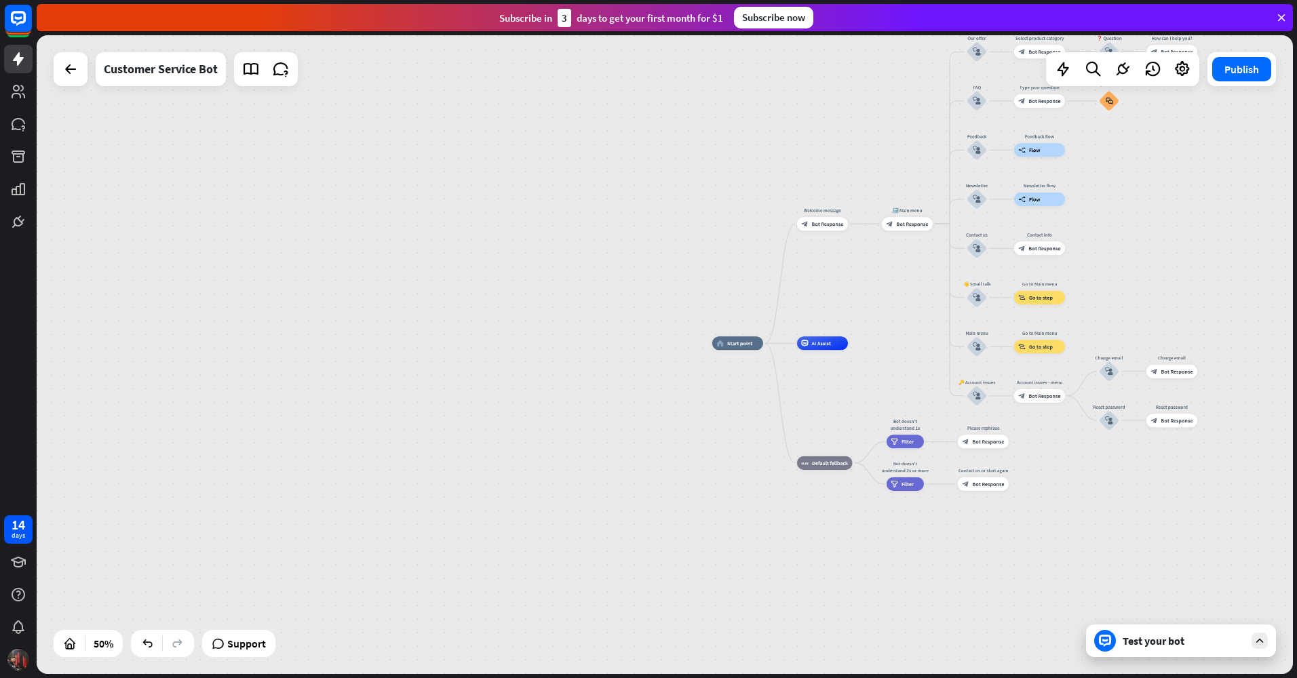
drag, startPoint x: 911, startPoint y: 151, endPoint x: 917, endPoint y: 107, distance: 45.3
click at [1070, 168] on div "home_2 Start point Welcome message block_bot_response Bot Response 🔙 Main menu …" at bounding box center [665, 354] width 1257 height 639
